Goal: Task Accomplishment & Management: Use online tool/utility

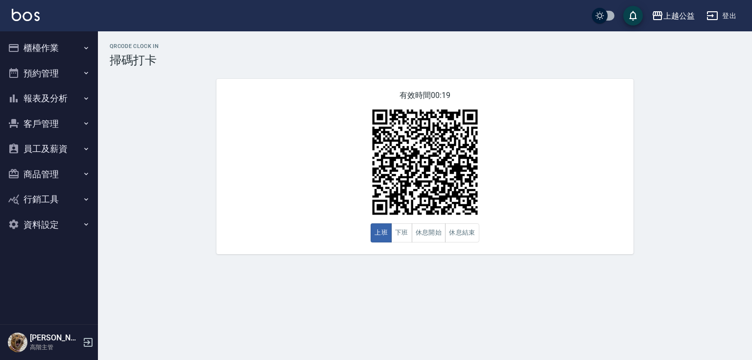
click at [57, 55] on button "櫃檯作業" at bounding box center [49, 47] width 90 height 25
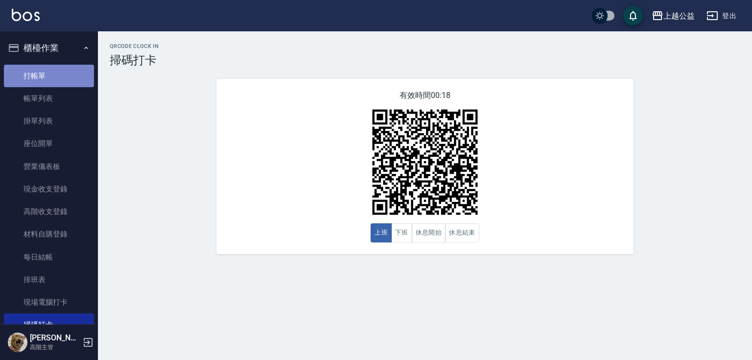
click at [64, 69] on link "打帳單" at bounding box center [49, 76] width 90 height 23
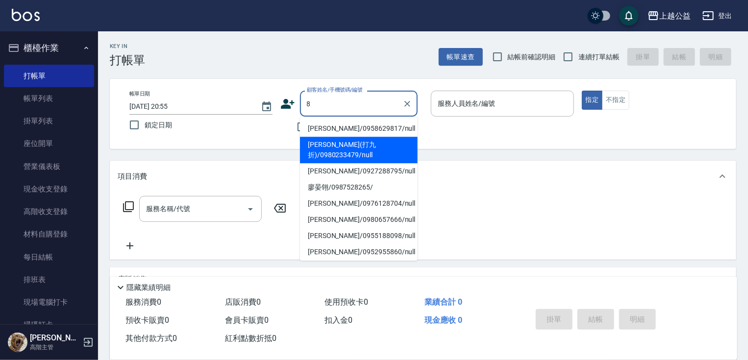
type input "8"
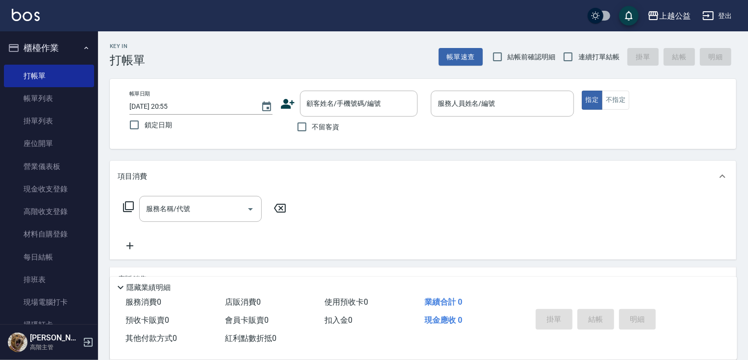
drag, startPoint x: 462, startPoint y: 149, endPoint x: 402, endPoint y: 123, distance: 65.9
click at [457, 145] on div "帳單日期 [DATE] 20:55 鎖定日期 顧客姓名/手機號碼/編號 顧客姓名/手機號碼/編號 不留客資 服務人員姓名/編號 服務人員姓名/編號 指定 不指定" at bounding box center [423, 114] width 626 height 70
click at [319, 127] on span "不留客資" at bounding box center [325, 127] width 27 height 10
click at [312, 127] on input "不留客資" at bounding box center [301, 127] width 21 height 21
checkbox input "true"
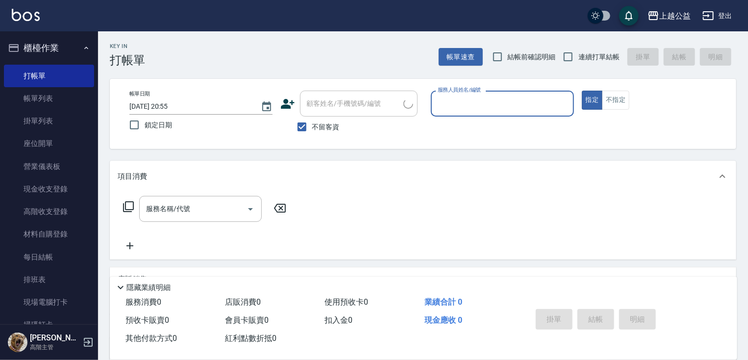
click at [597, 66] on div "Key In 打帳單 帳單速查 結帳前確認明細 連續打單結帳 掛單 結帳 明細 帳單日期 [DATE] 20:55 鎖定日期 顧客姓名/手機號碼/編號 顧客姓…" at bounding box center [423, 242] width 650 height 423
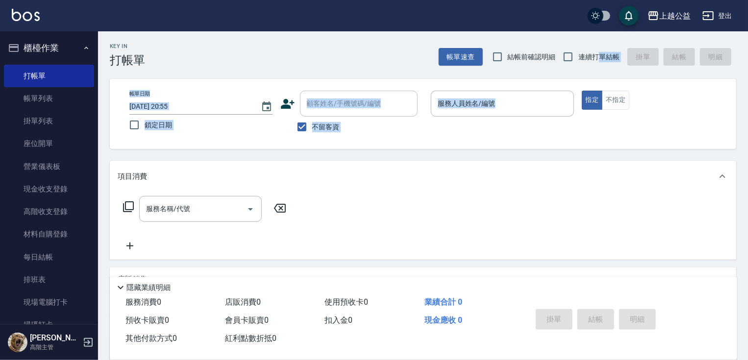
click at [598, 64] on label "連續打單結帳" at bounding box center [588, 57] width 62 height 21
click at [578, 64] on input "連續打單結帳" at bounding box center [567, 57] width 21 height 21
checkbox input "true"
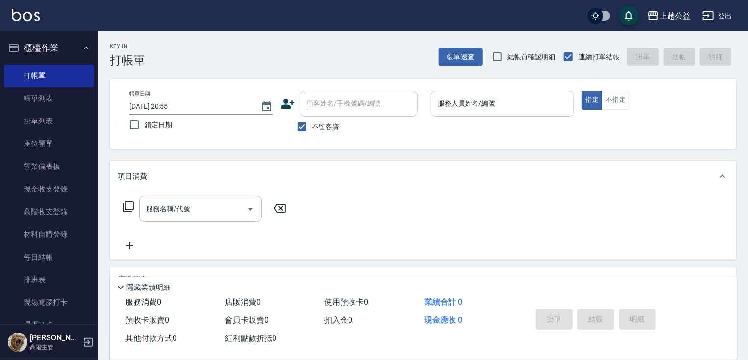
click at [502, 106] on input "服務人員姓名/編號" at bounding box center [502, 103] width 134 height 17
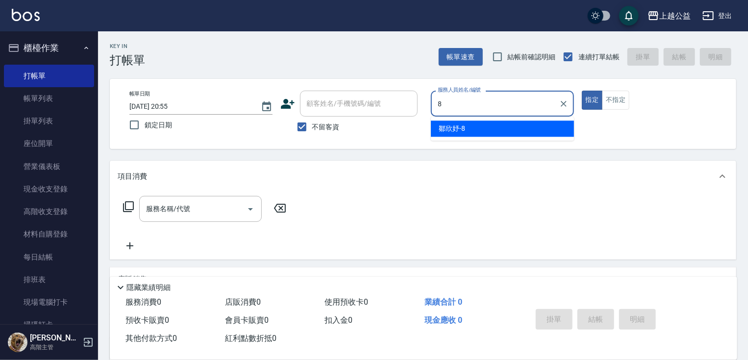
type input "[PERSON_NAME]-8"
type button "true"
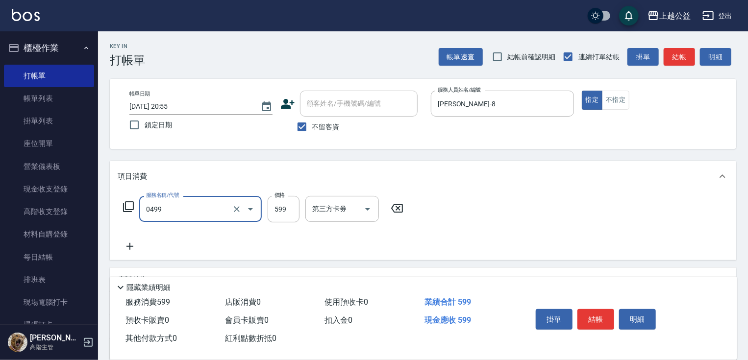
type input "頭皮去角質(0499)"
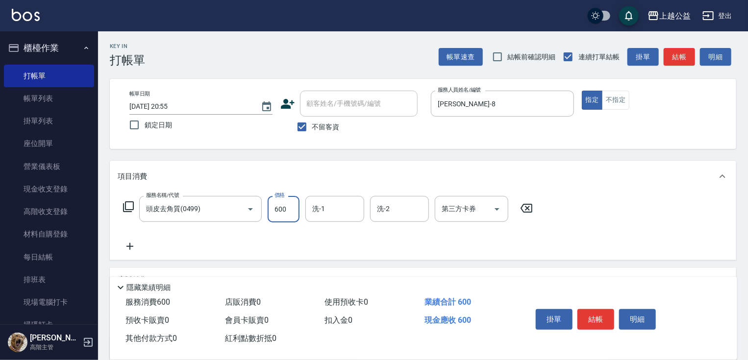
type input "600"
type input "[PERSON_NAME]-33"
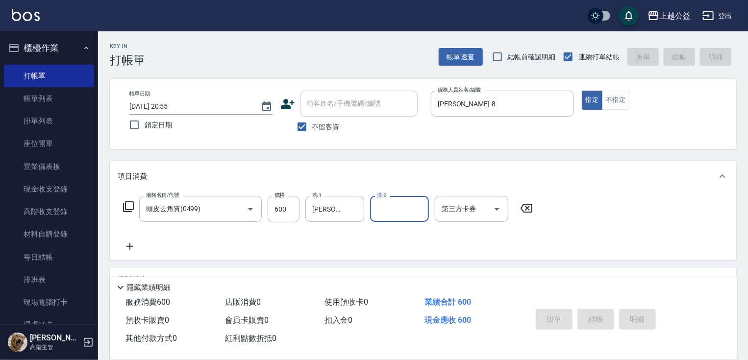
type input "[DATE] 20:56"
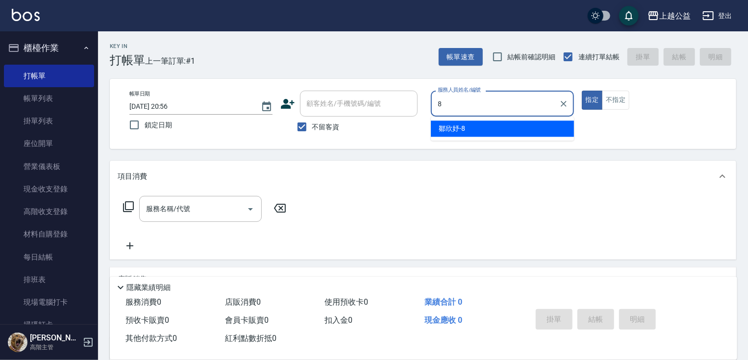
type input "[PERSON_NAME]-8"
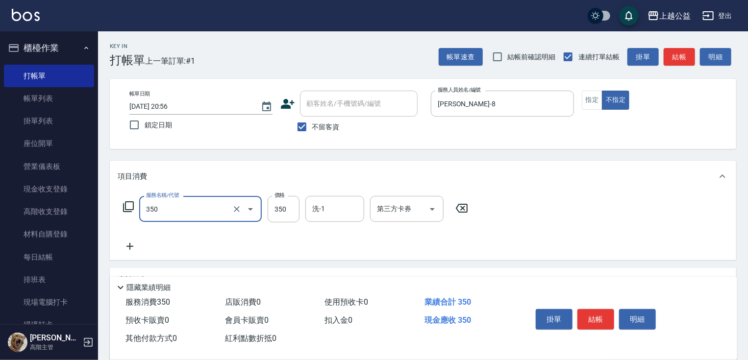
type input "一般洗剪(350)"
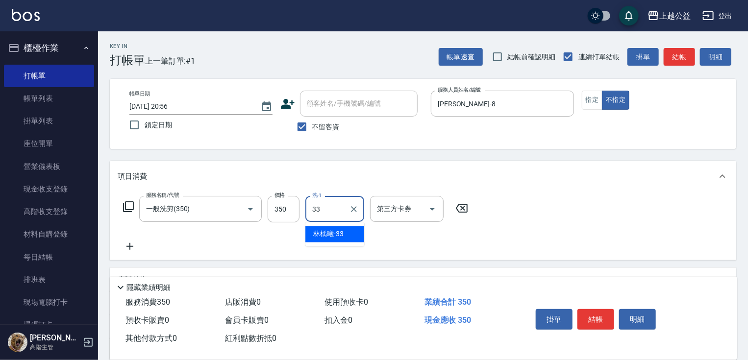
type input "[PERSON_NAME]-33"
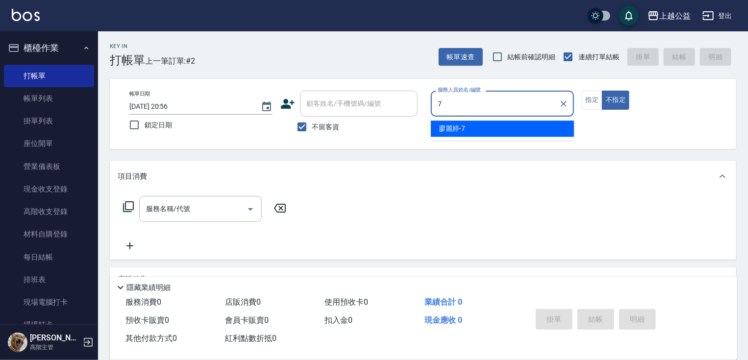
type input "[PERSON_NAME]-7"
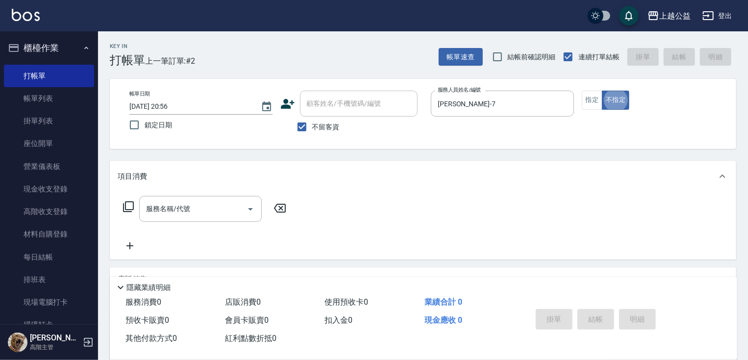
type button "false"
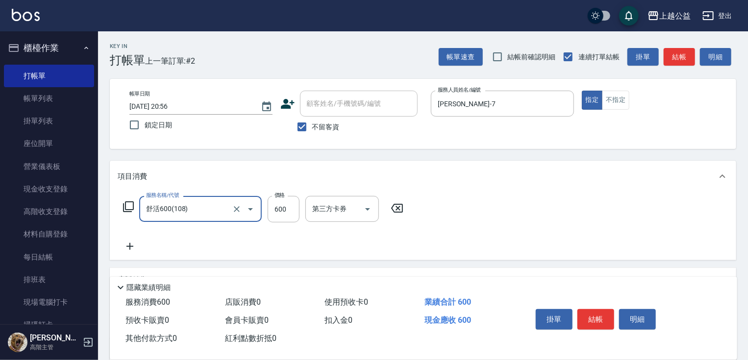
type input "舒活600(108)"
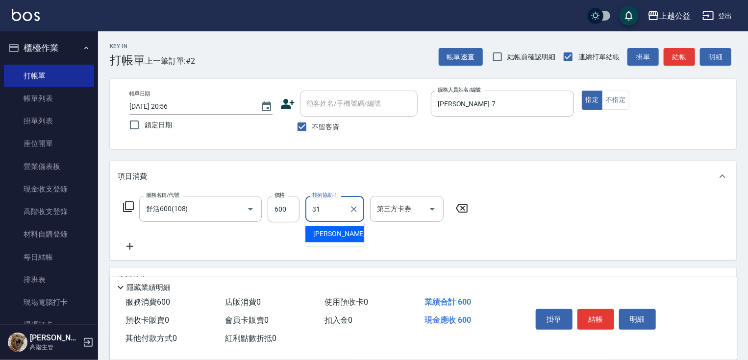
type input "[PERSON_NAME]-31"
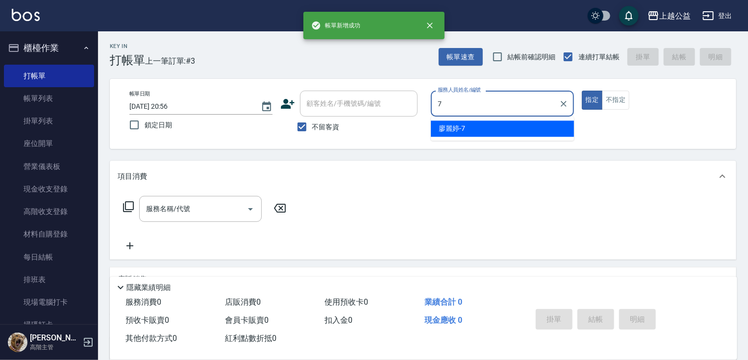
type input "[PERSON_NAME]-7"
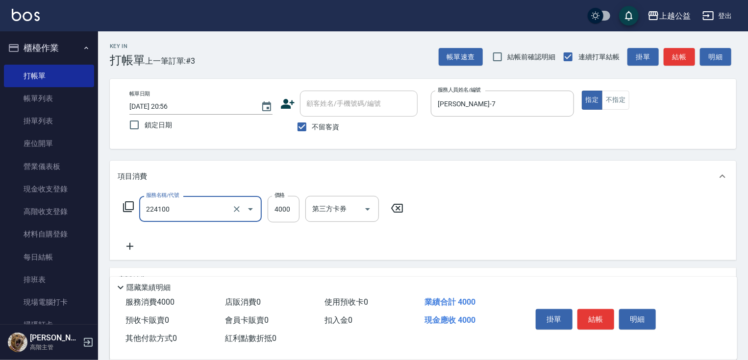
type input "A過年燙髮B套餐(224100)"
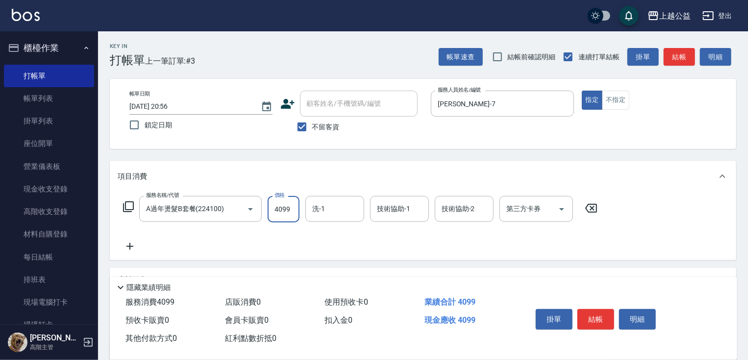
type input "4099"
type input "[PERSON_NAME]-31"
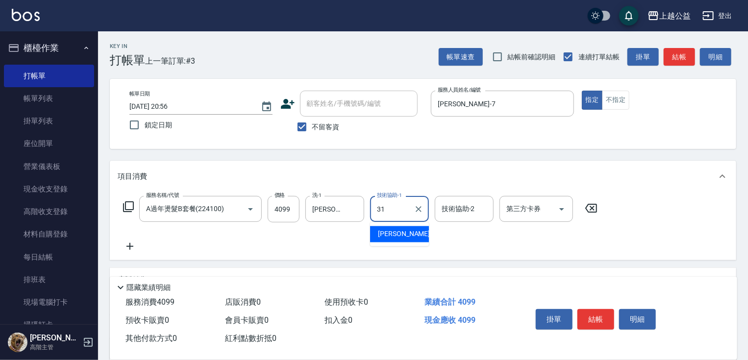
type input "[PERSON_NAME]-31"
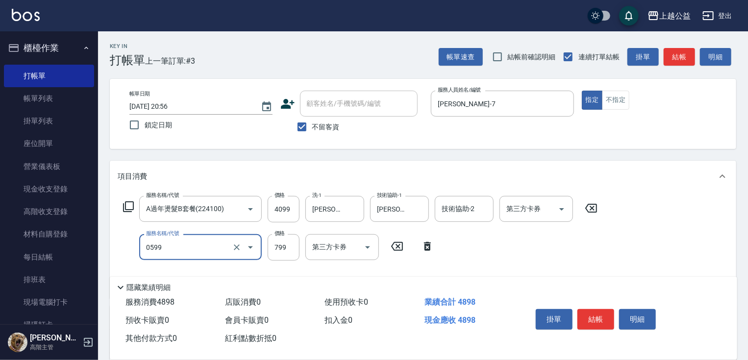
type input "精油SPA(0599)"
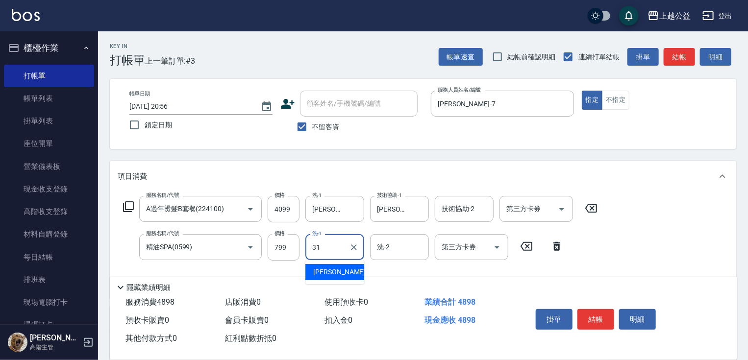
type input "[PERSON_NAME]-31"
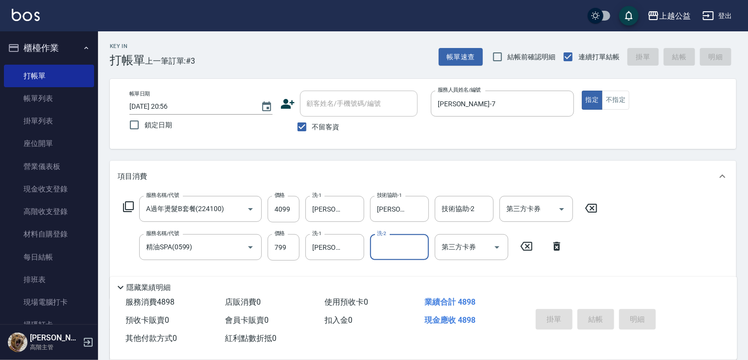
type input "[DATE] 20:57"
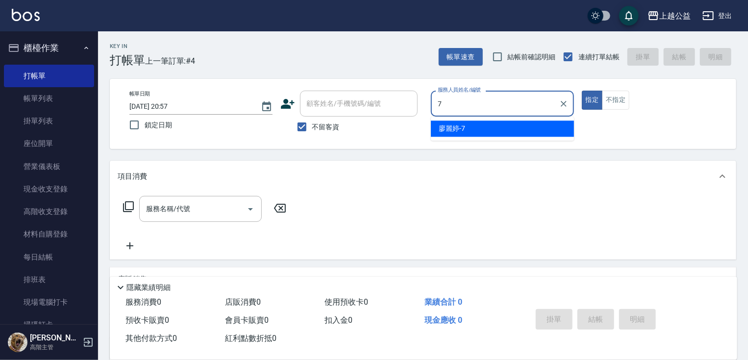
type input "[PERSON_NAME]-7"
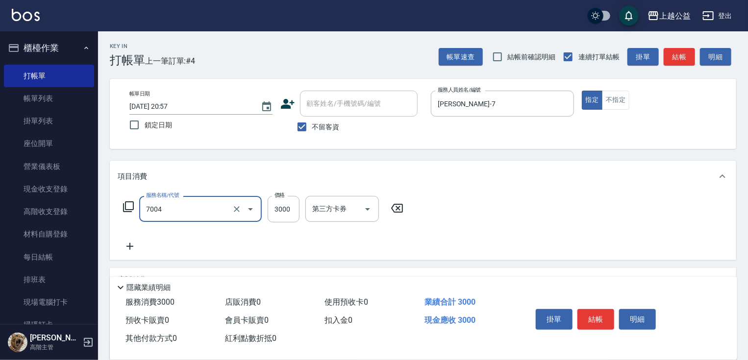
type input "重整3包(7004)"
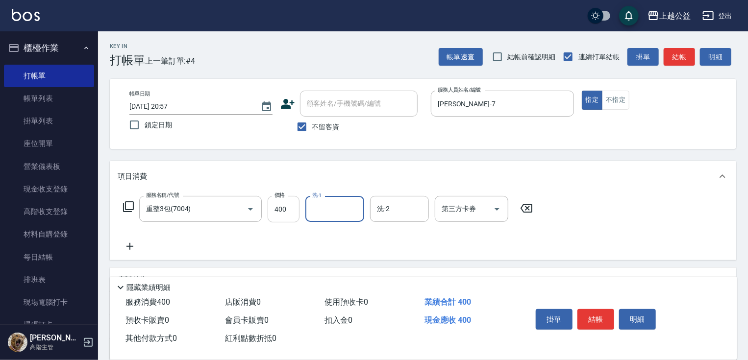
click at [294, 217] on input "400" at bounding box center [283, 209] width 32 height 26
click at [294, 209] on input "400" at bounding box center [283, 209] width 32 height 26
type input "4000"
type input "[PERSON_NAME]-31"
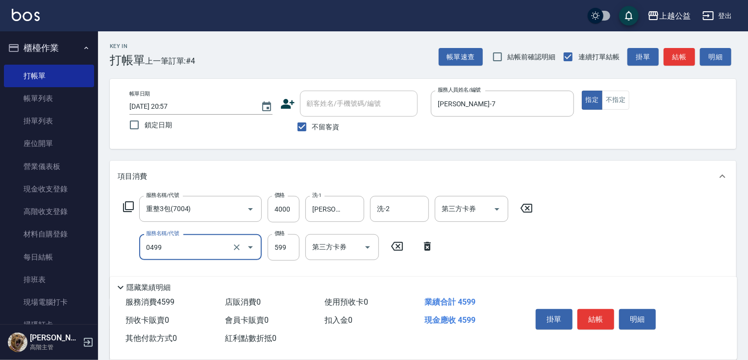
type input "頭皮去角質(0499)"
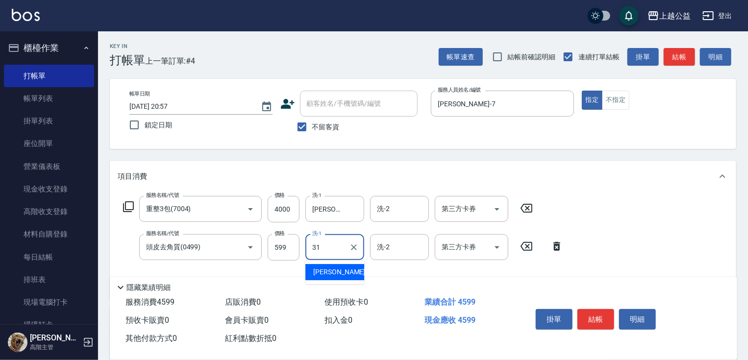
type input "[PERSON_NAME]-31"
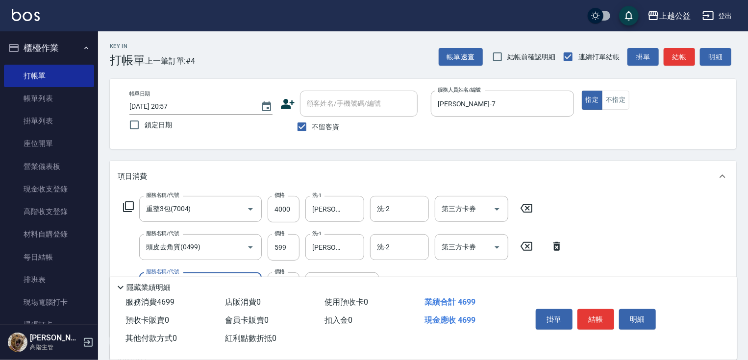
type input "精油長髮(608)"
type input "[PERSON_NAME]-31"
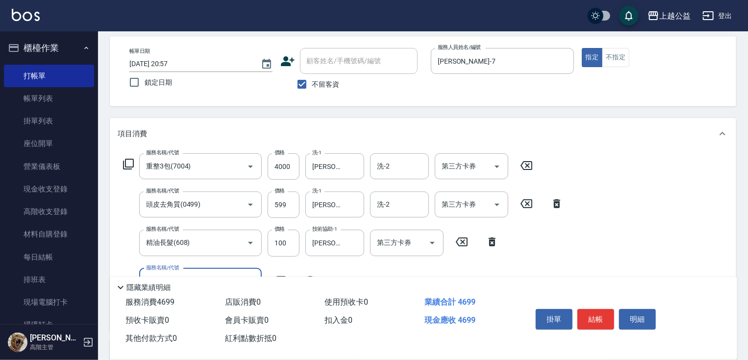
scroll to position [45, 0]
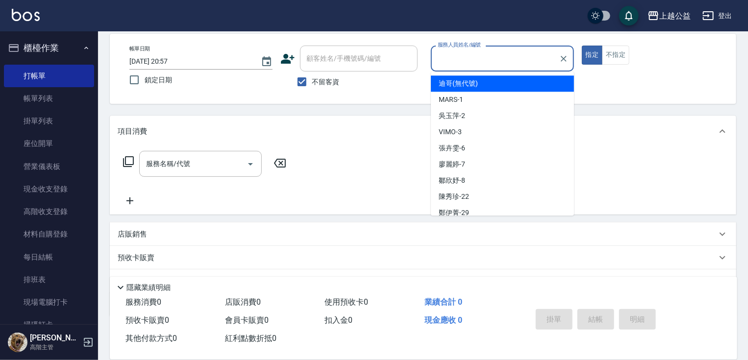
type input "7"
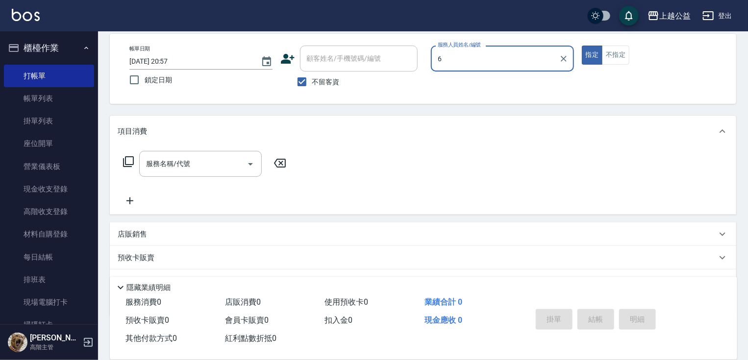
type input "6"
click at [581, 46] on button "指定" at bounding box center [591, 55] width 21 height 19
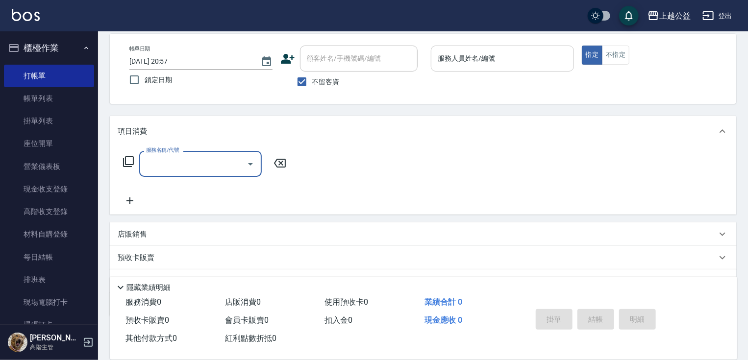
click at [514, 69] on div "服務人員姓名/編號" at bounding box center [502, 59] width 143 height 26
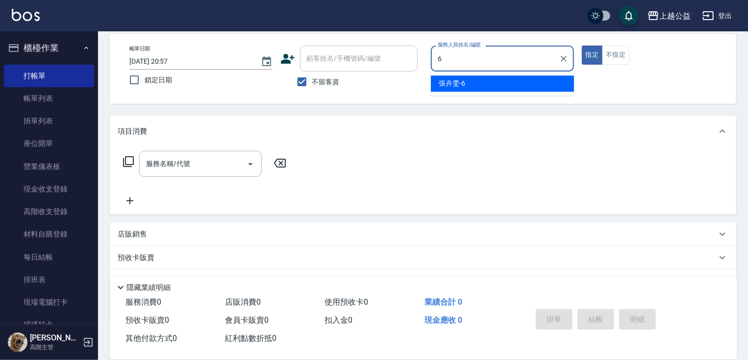
type input "[PERSON_NAME]-6"
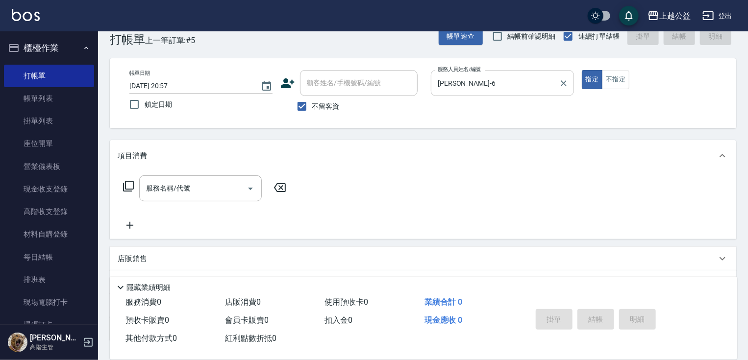
scroll to position [16, 0]
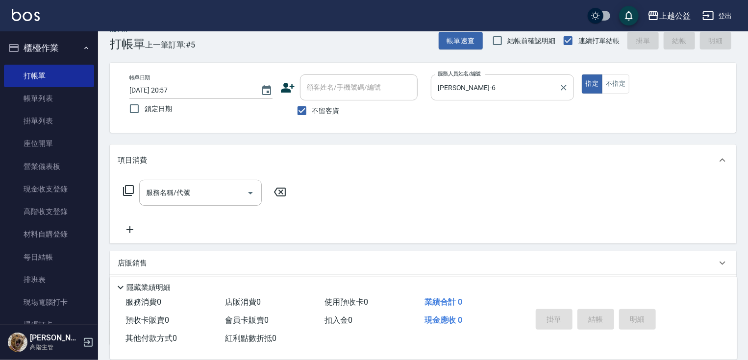
drag, startPoint x: 494, startPoint y: 112, endPoint x: 489, endPoint y: 98, distance: 14.3
click at [207, 198] on input "服務名稱/代號" at bounding box center [193, 193] width 99 height 17
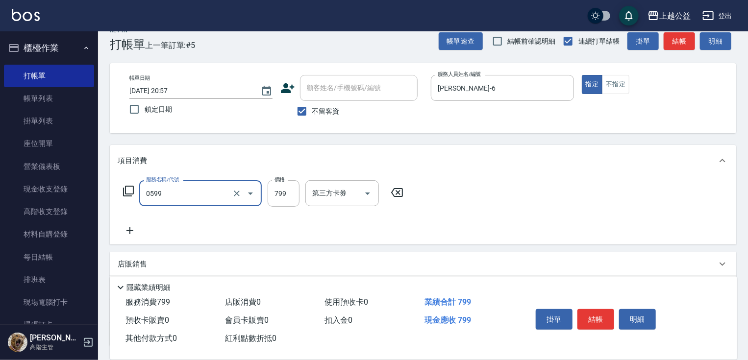
type input "精油SPA(0599)"
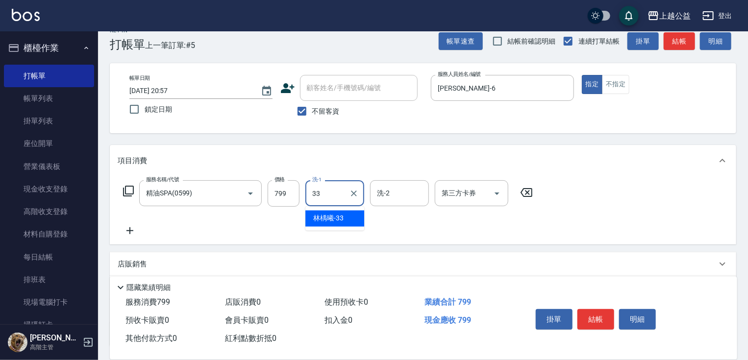
type input "[PERSON_NAME]-33"
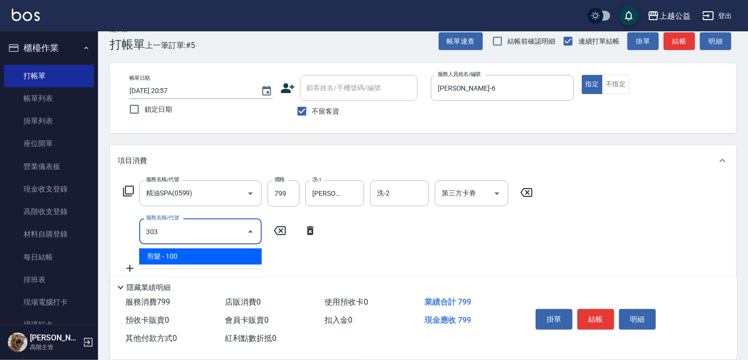
type input "剪髮(303)"
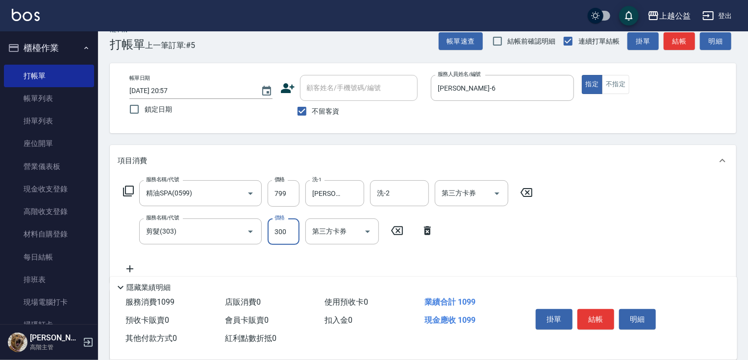
type input "300"
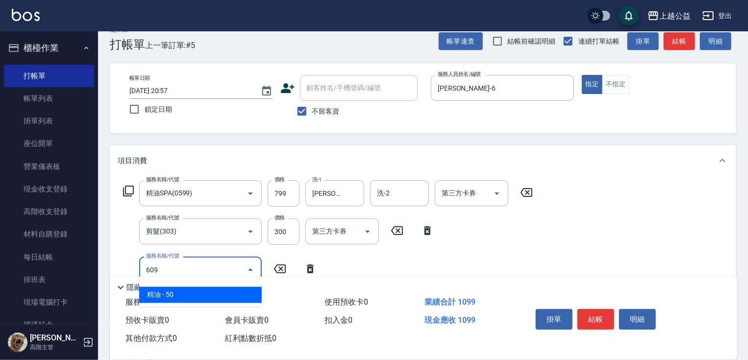
type input "精油(609)"
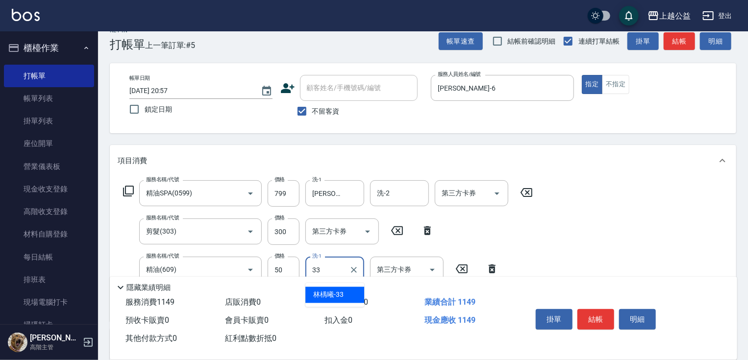
type input "[PERSON_NAME]-33"
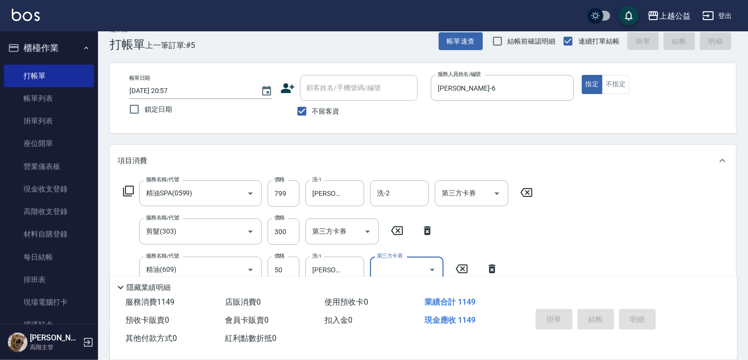
type input "[DATE] 21:09"
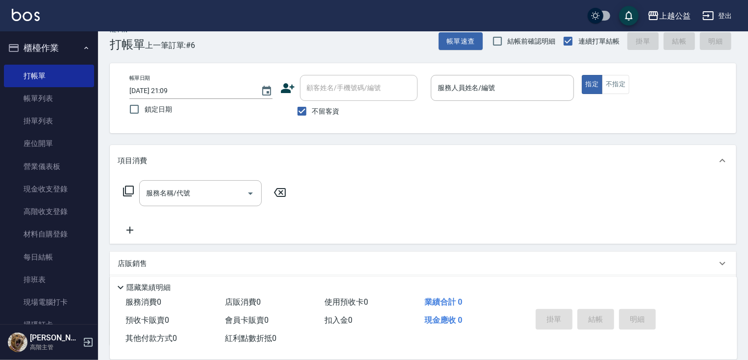
drag, startPoint x: 93, startPoint y: 150, endPoint x: 92, endPoint y: 191, distance: 40.2
click at [92, 191] on nav "櫃檯作業 打帳單 帳單列表 掛單列表 座位開單 營業儀表板 現金收支登錄 高階收支登錄 材料自購登錄 每日結帳 排班表 現場電腦打卡 掃碼打卡 預約管理 預約…" at bounding box center [49, 177] width 98 height 293
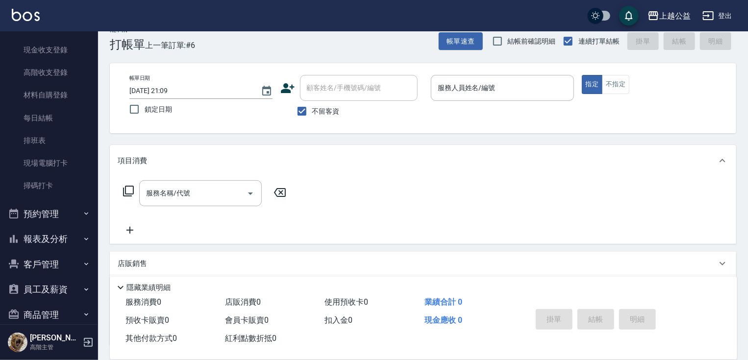
scroll to position [155, 0]
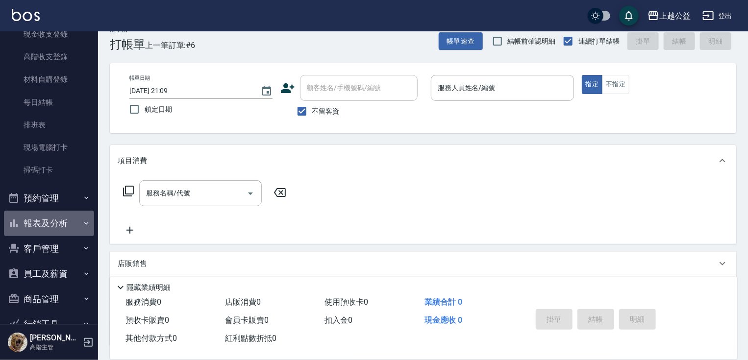
click at [66, 226] on button "報表及分析" at bounding box center [49, 223] width 90 height 25
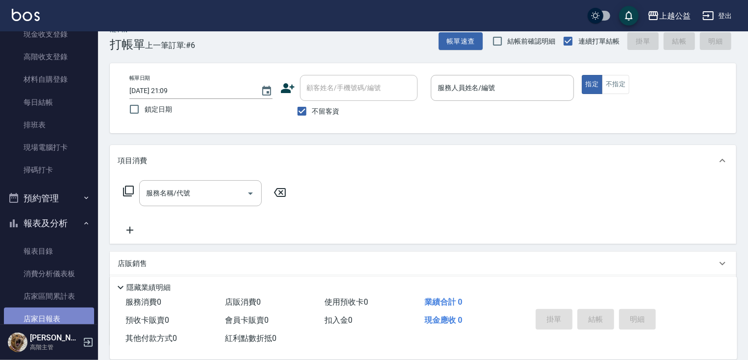
click at [86, 318] on link "店家日報表" at bounding box center [49, 319] width 90 height 23
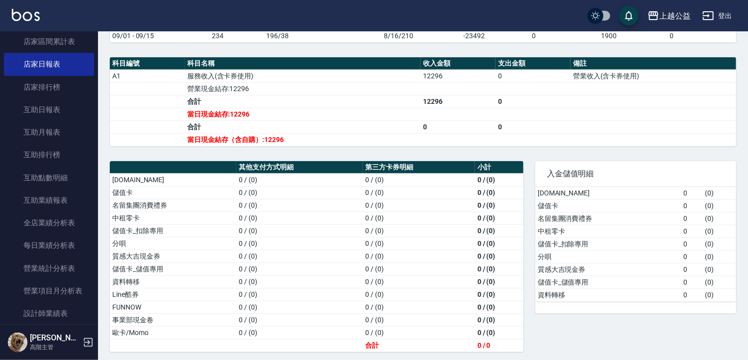
scroll to position [411, 0]
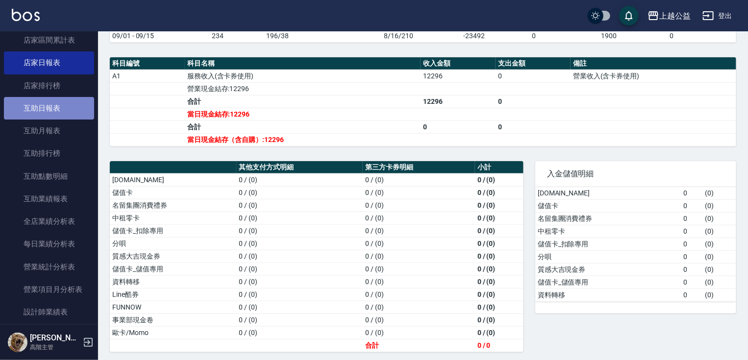
click at [63, 116] on link "互助日報表" at bounding box center [49, 108] width 90 height 23
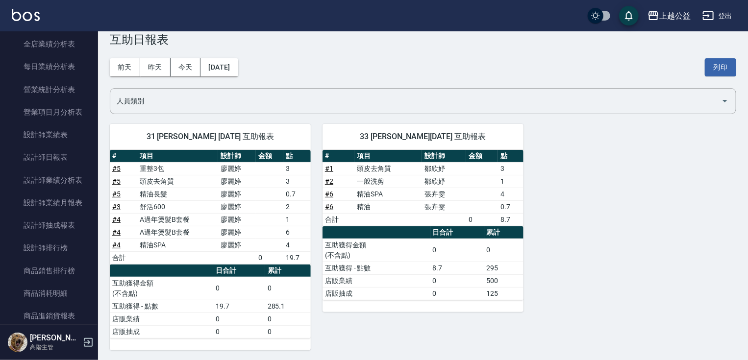
scroll to position [656, 0]
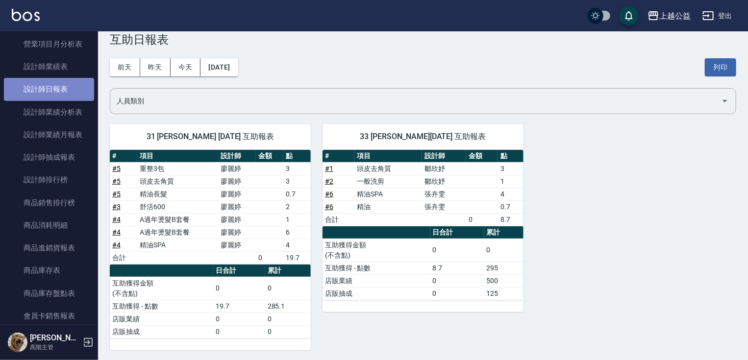
click at [60, 84] on link "設計師日報表" at bounding box center [49, 89] width 90 height 23
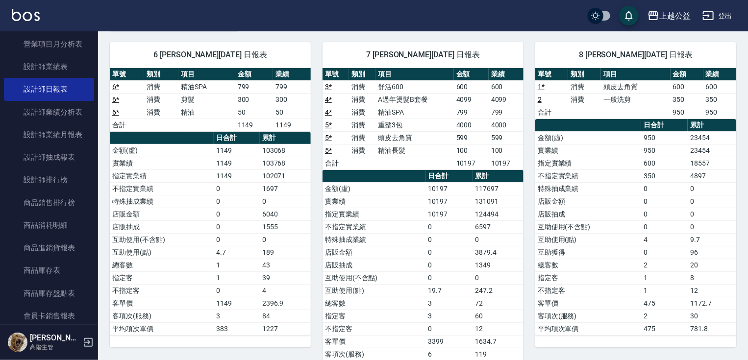
scroll to position [1163, 0]
